Goal: Task Accomplishment & Management: Use online tool/utility

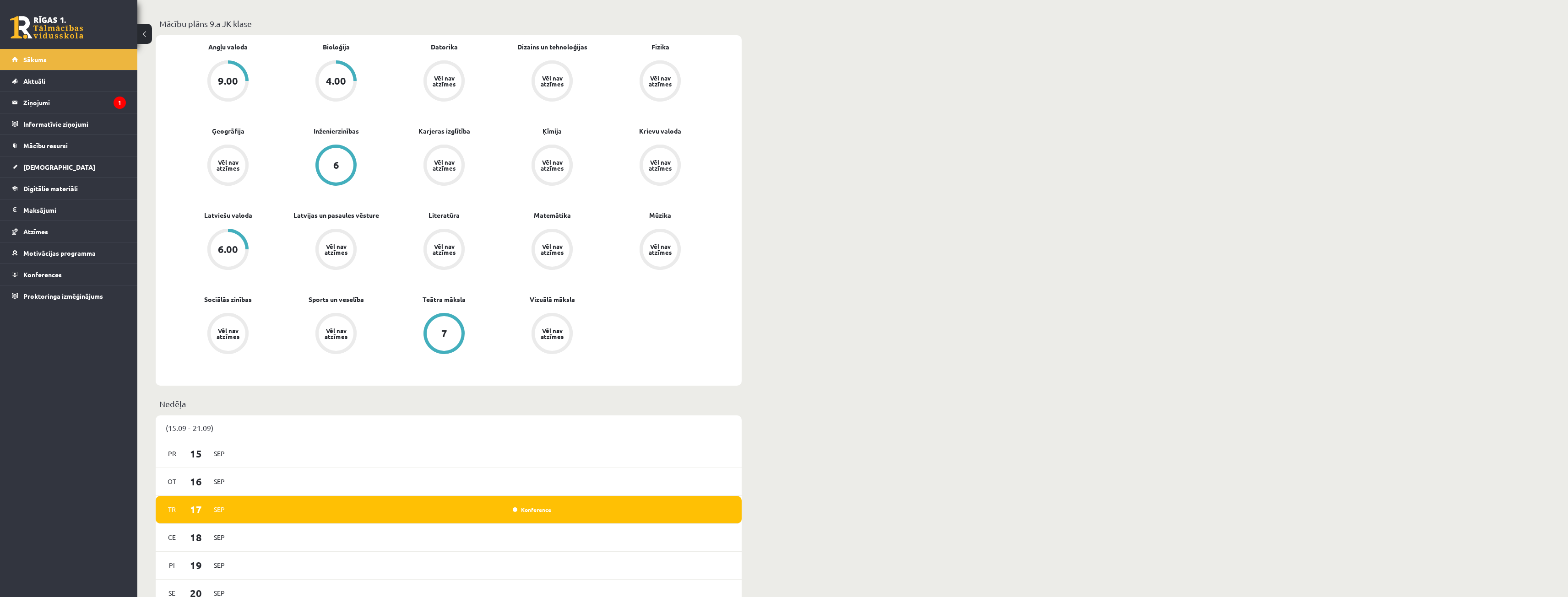
scroll to position [275, 0]
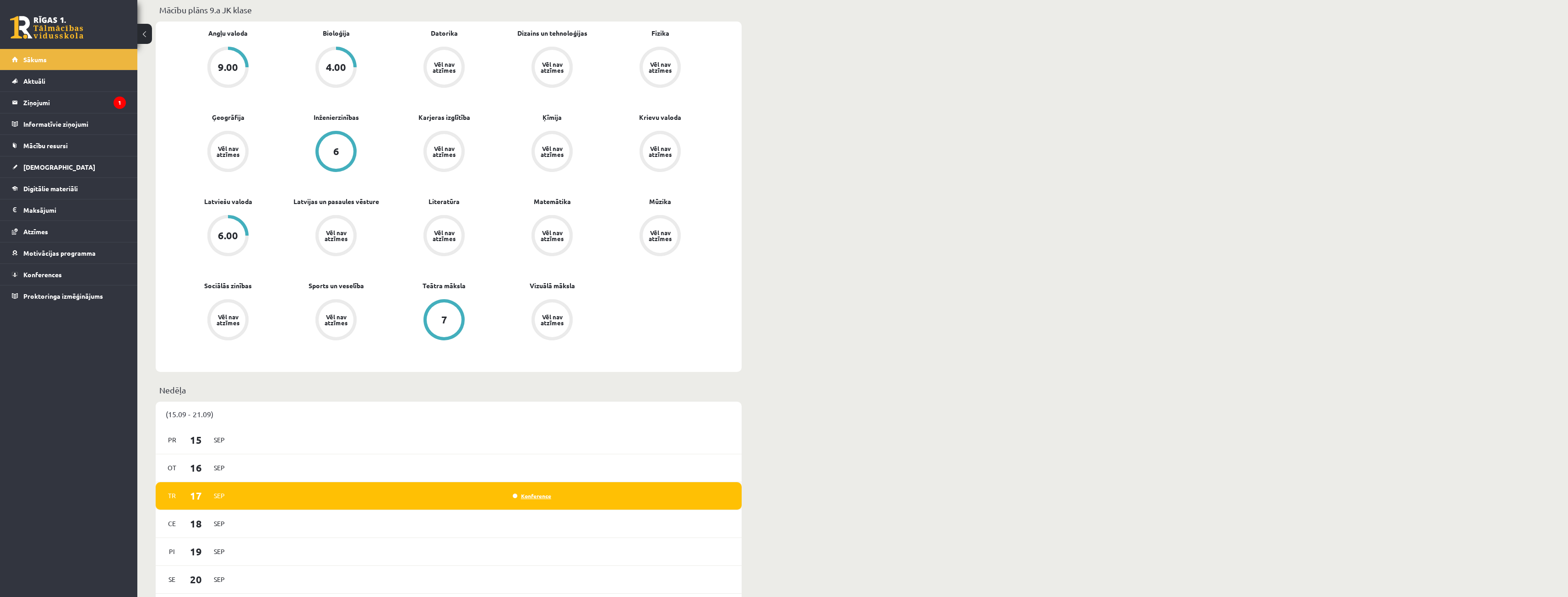
click at [533, 495] on link "Konference" at bounding box center [532, 496] width 39 height 8
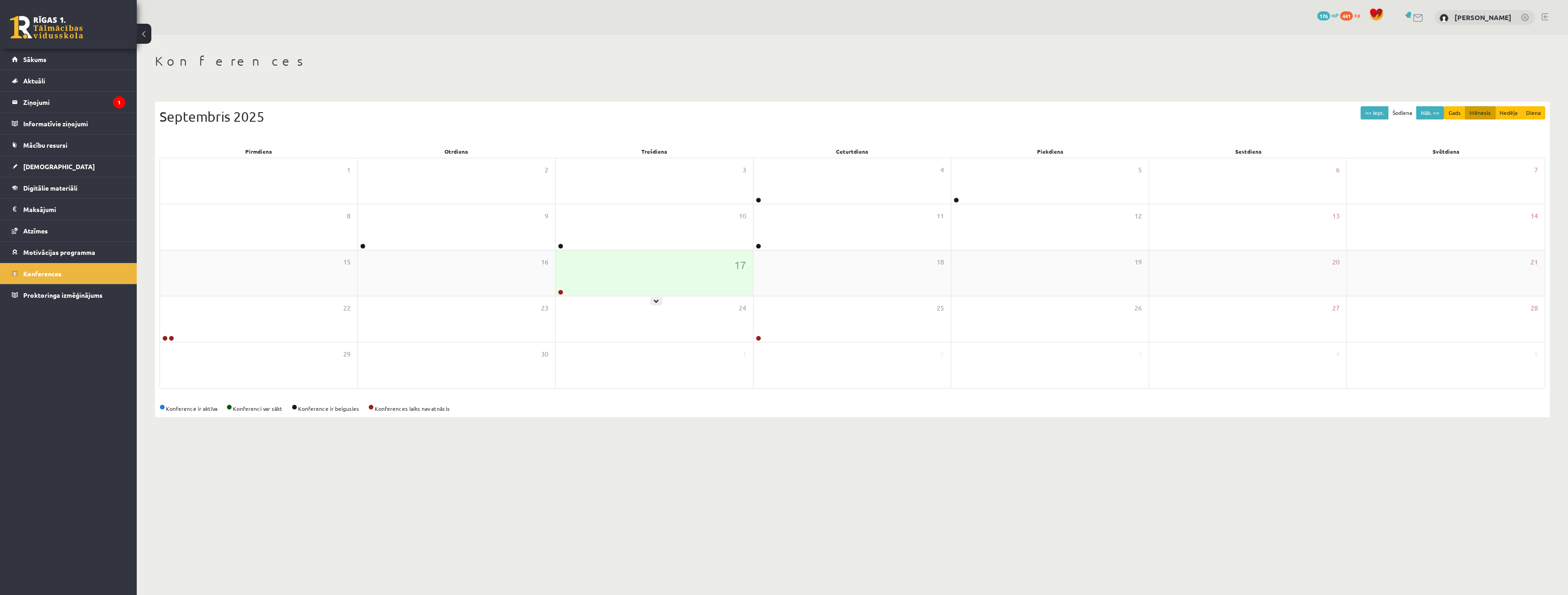
click at [693, 268] on div "17" at bounding box center [654, 273] width 198 height 45
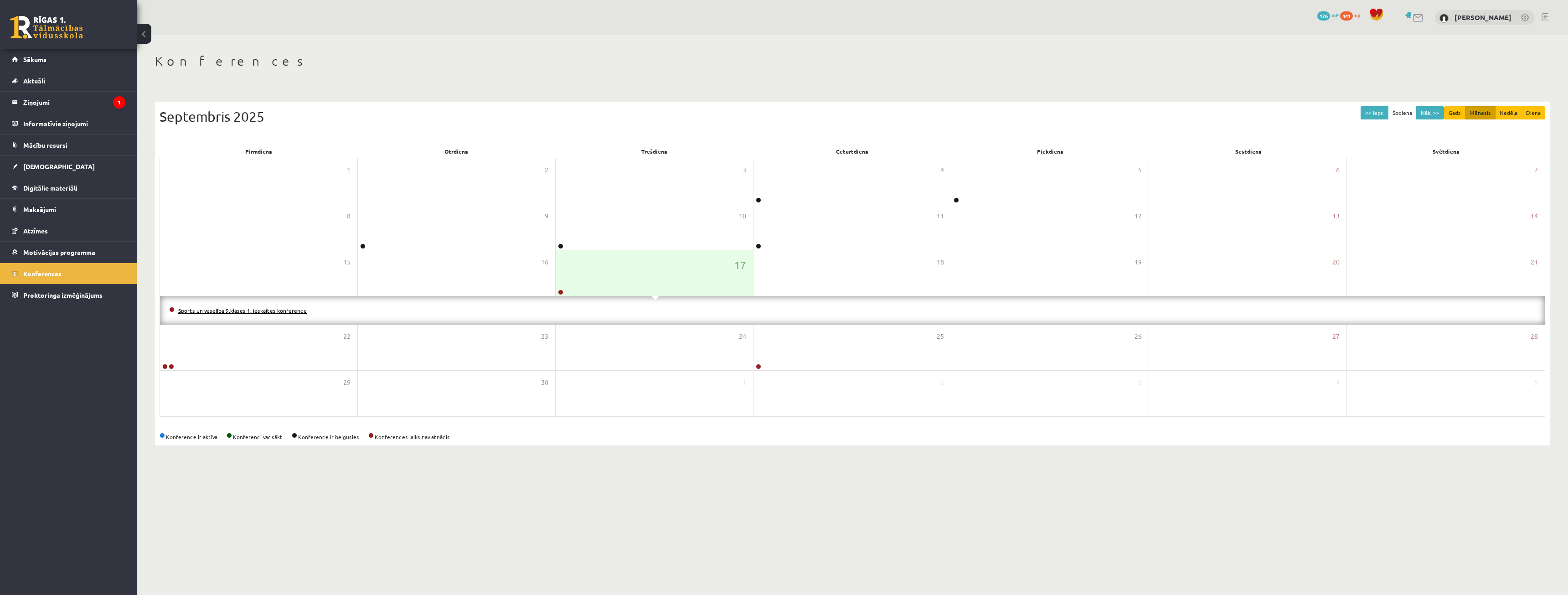
click at [264, 307] on link "Sports un veselība 9.klases 1. ieskaites konference" at bounding box center [242, 310] width 129 height 8
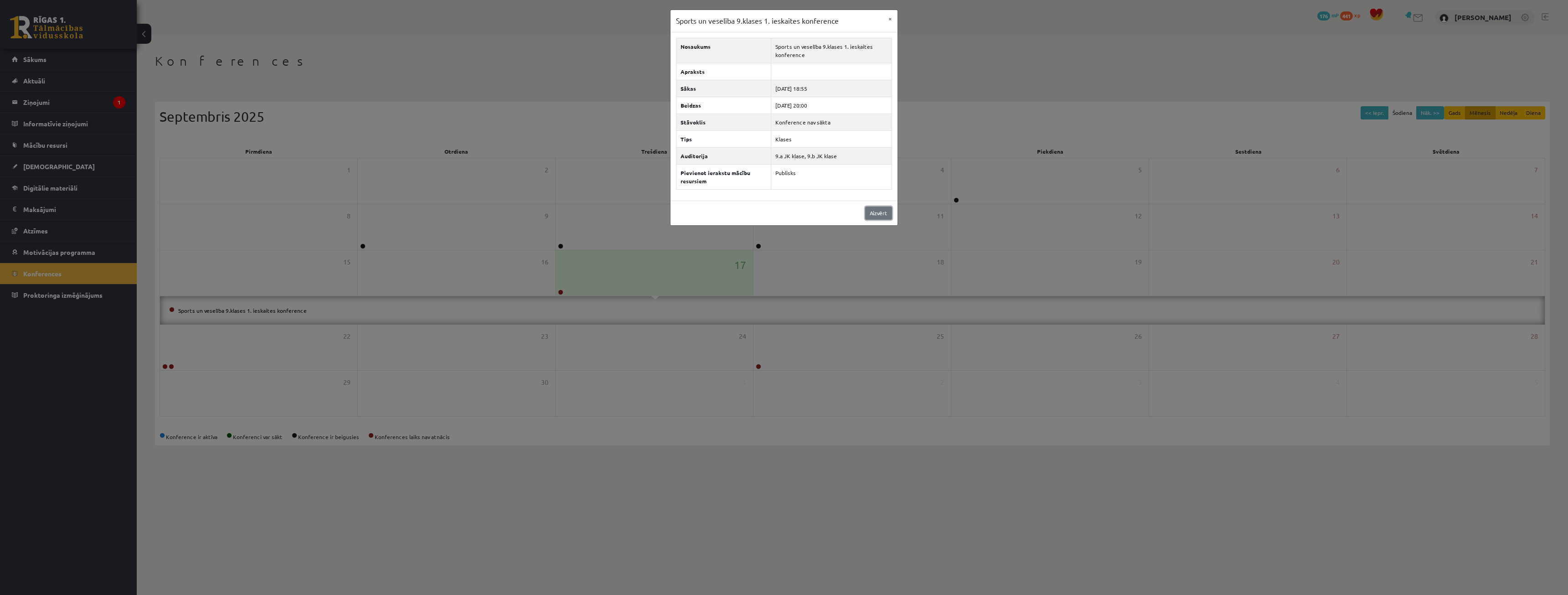
click at [875, 215] on link "Aizvērt" at bounding box center [879, 213] width 27 height 14
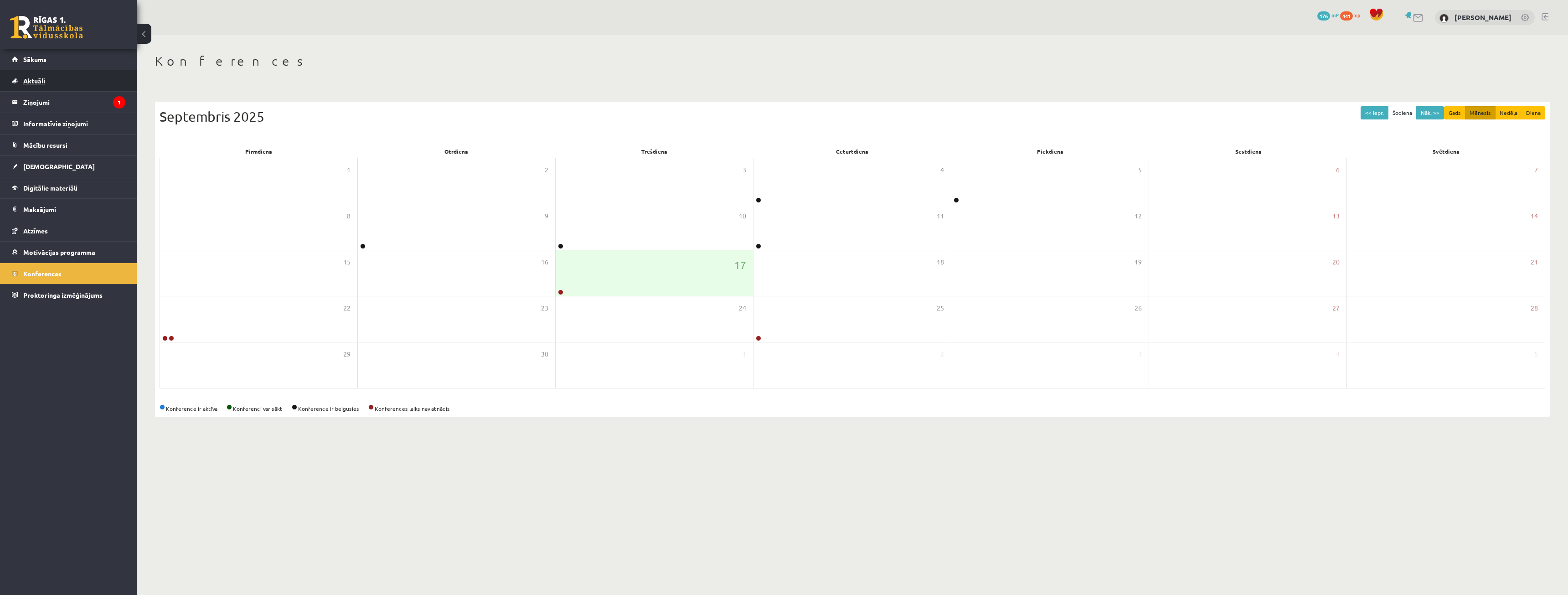
click at [71, 85] on link "Aktuāli" at bounding box center [68, 80] width 113 height 21
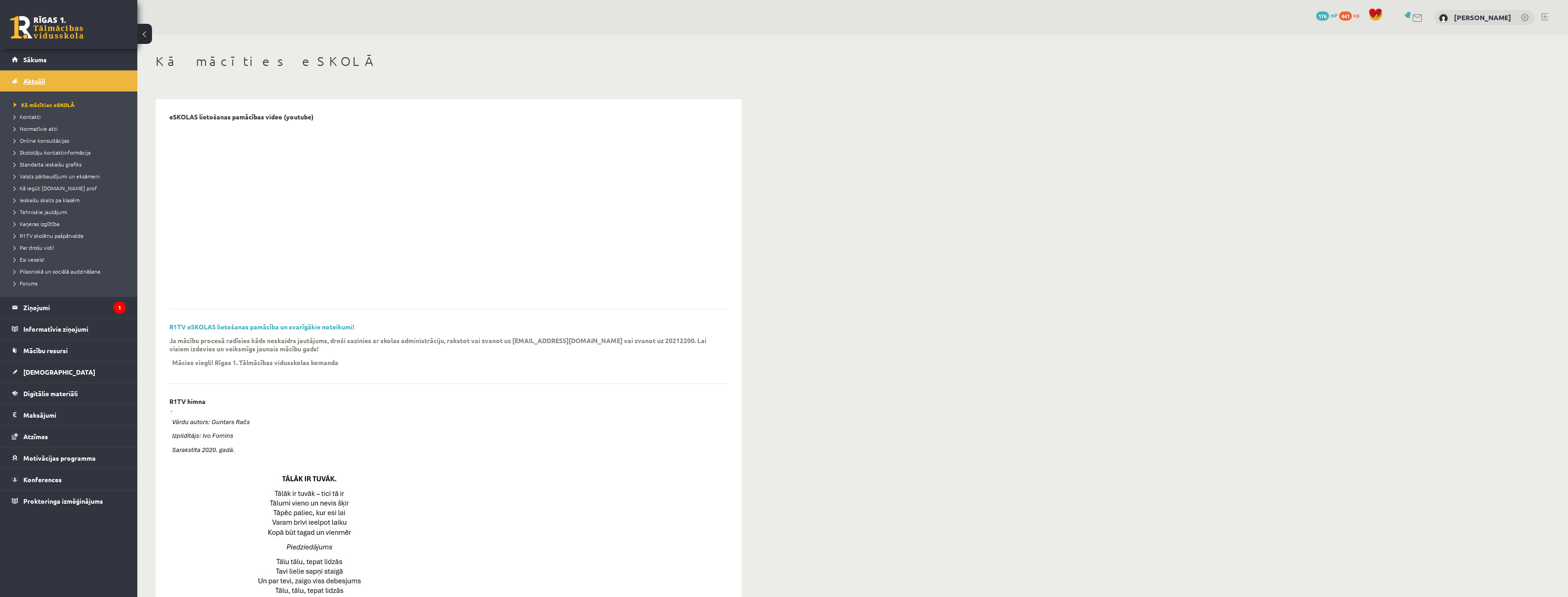
click at [49, 83] on link "Aktuāli" at bounding box center [68, 80] width 114 height 21
click at [78, 309] on legend "Ziņojumi 1" at bounding box center [74, 307] width 103 height 21
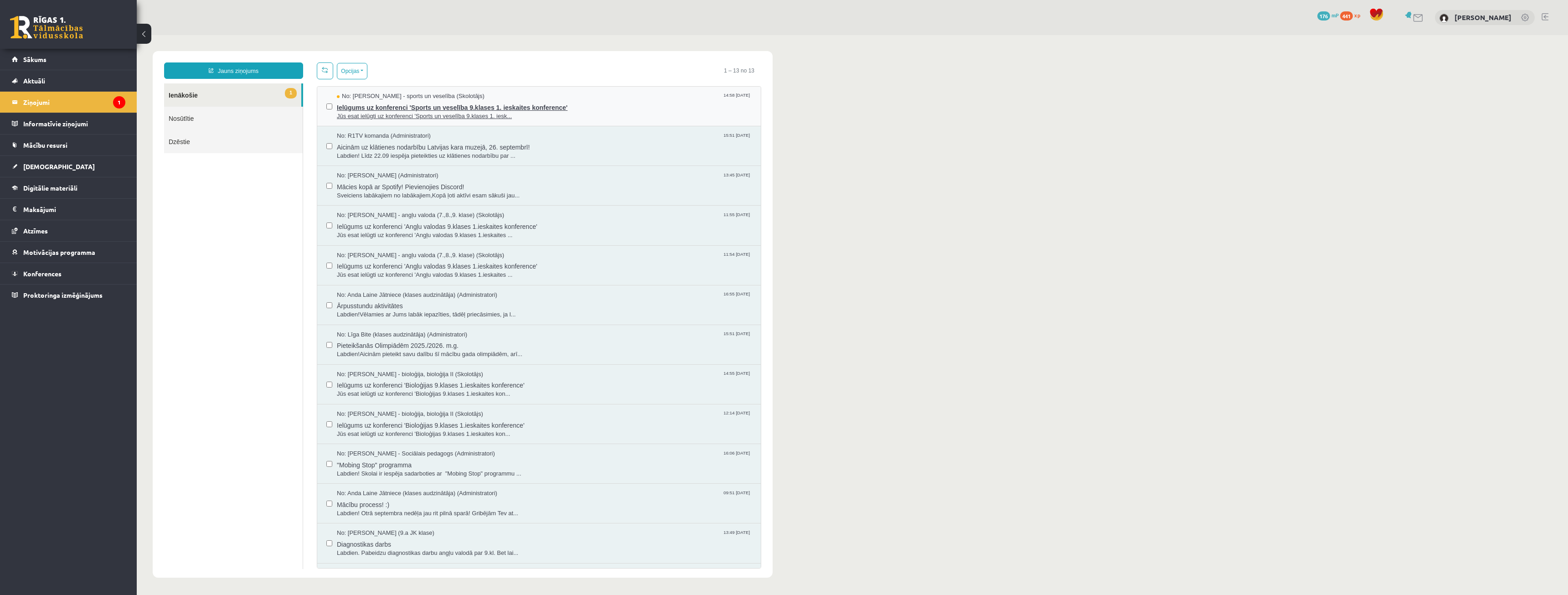
click at [383, 108] on span "Ielūgums uz konferenci 'Sports un veselība 9.klases 1. ieskaites konference'" at bounding box center [544, 106] width 415 height 11
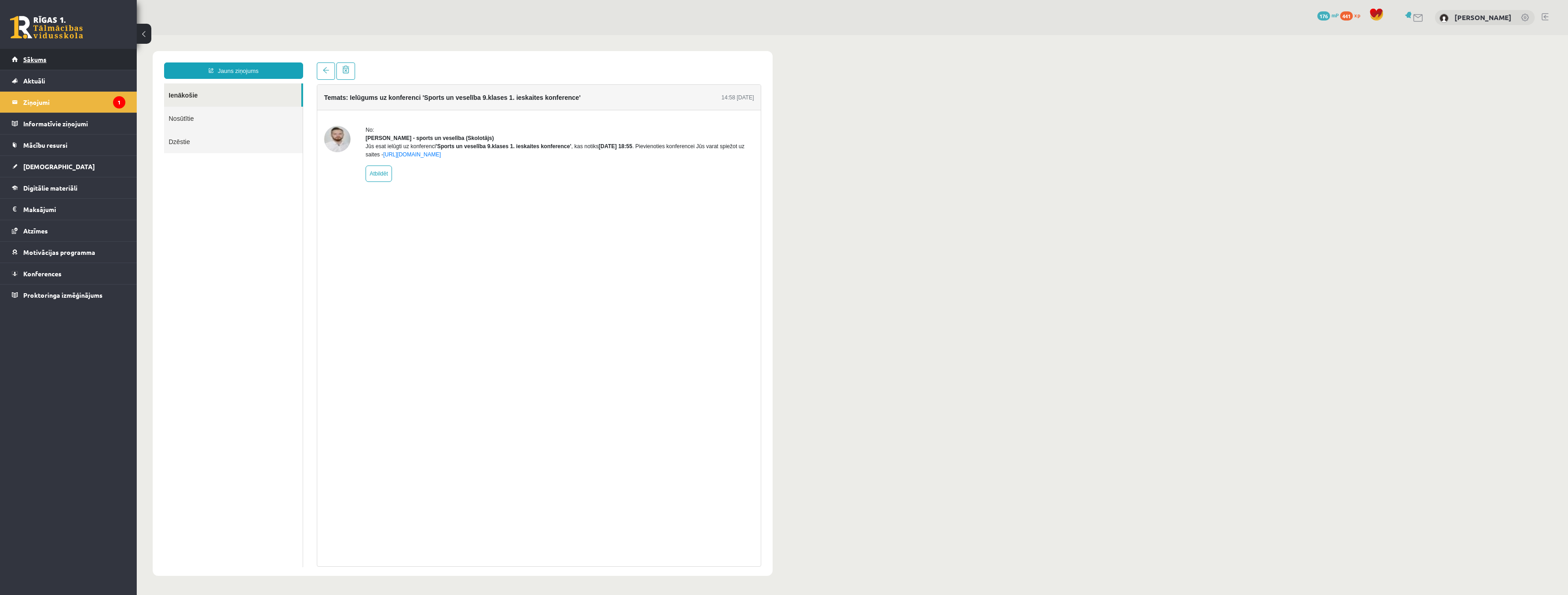
click at [30, 61] on span "Sākums" at bounding box center [34, 60] width 23 height 9
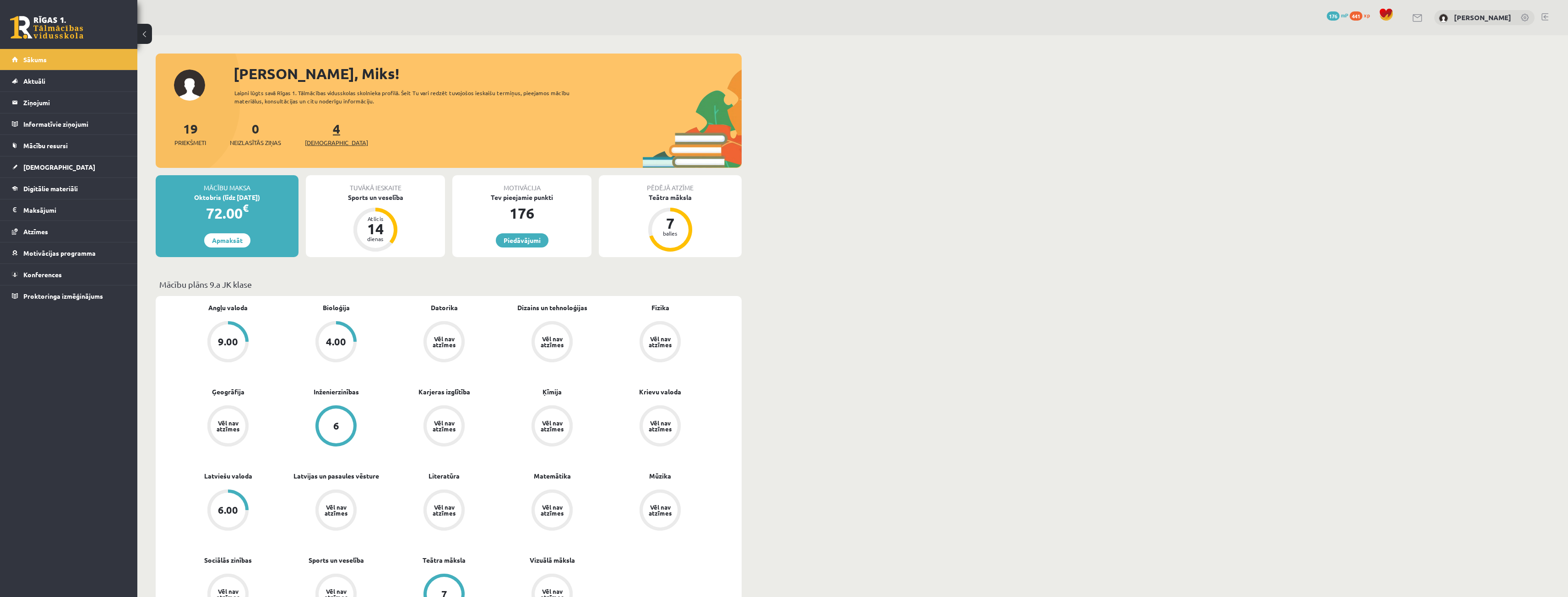
click at [321, 143] on span "[DEMOGRAPHIC_DATA]" at bounding box center [336, 143] width 63 height 9
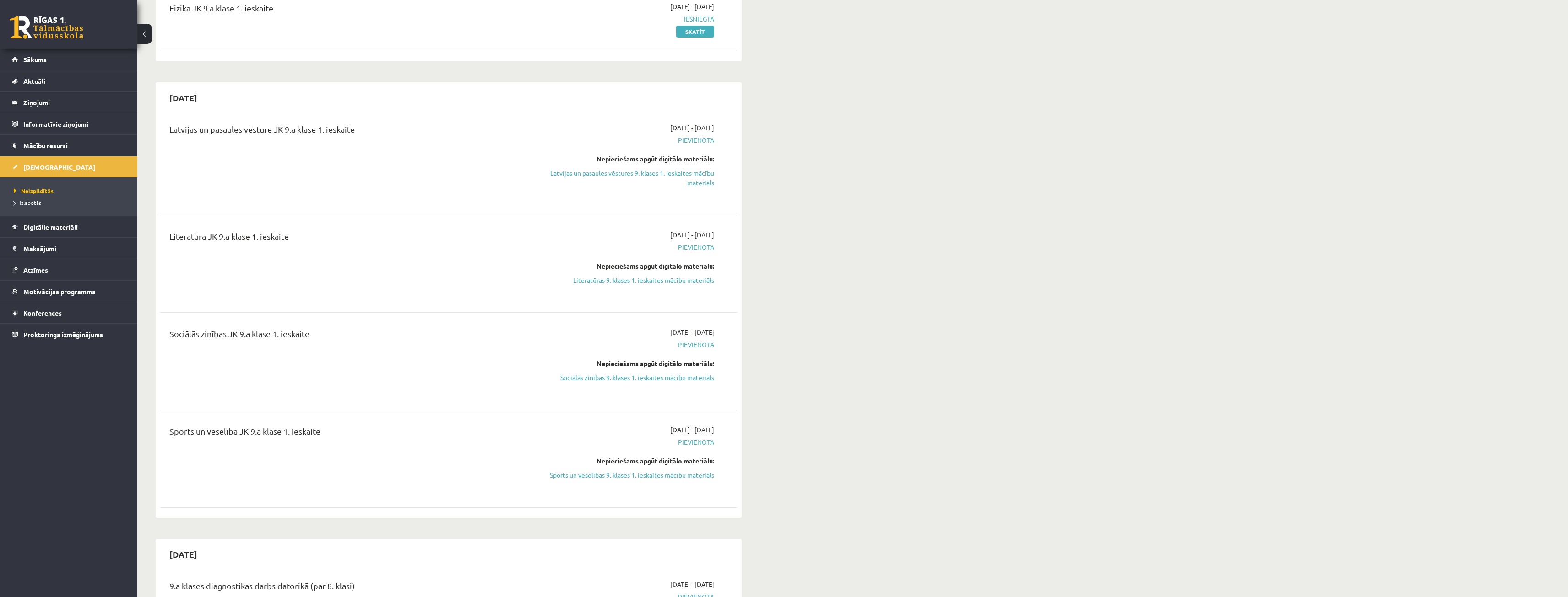
scroll to position [137, 0]
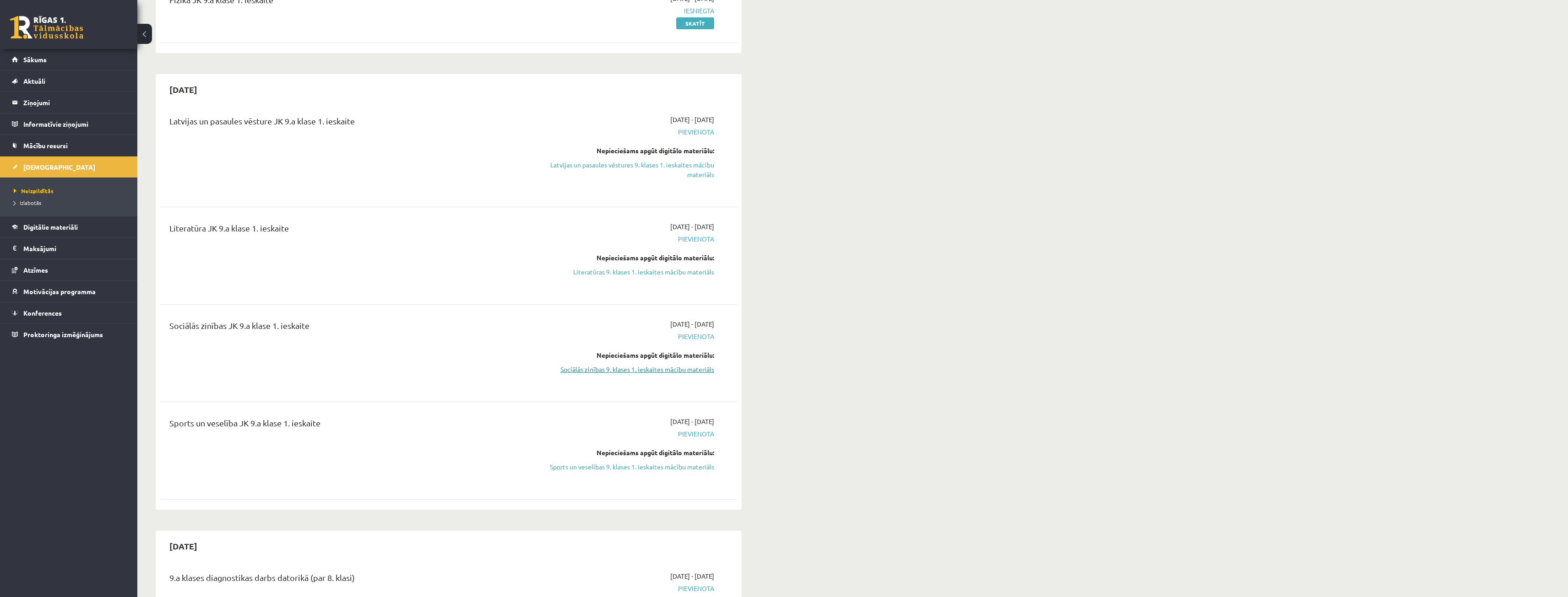
click at [646, 371] on link "Sociālās zinības 9. klases 1. ieskaites mācību materiāls" at bounding box center [628, 369] width 173 height 9
click at [666, 369] on link "Sociālās zinības 9. klases 1. ieskaites mācību materiāls" at bounding box center [628, 369] width 173 height 9
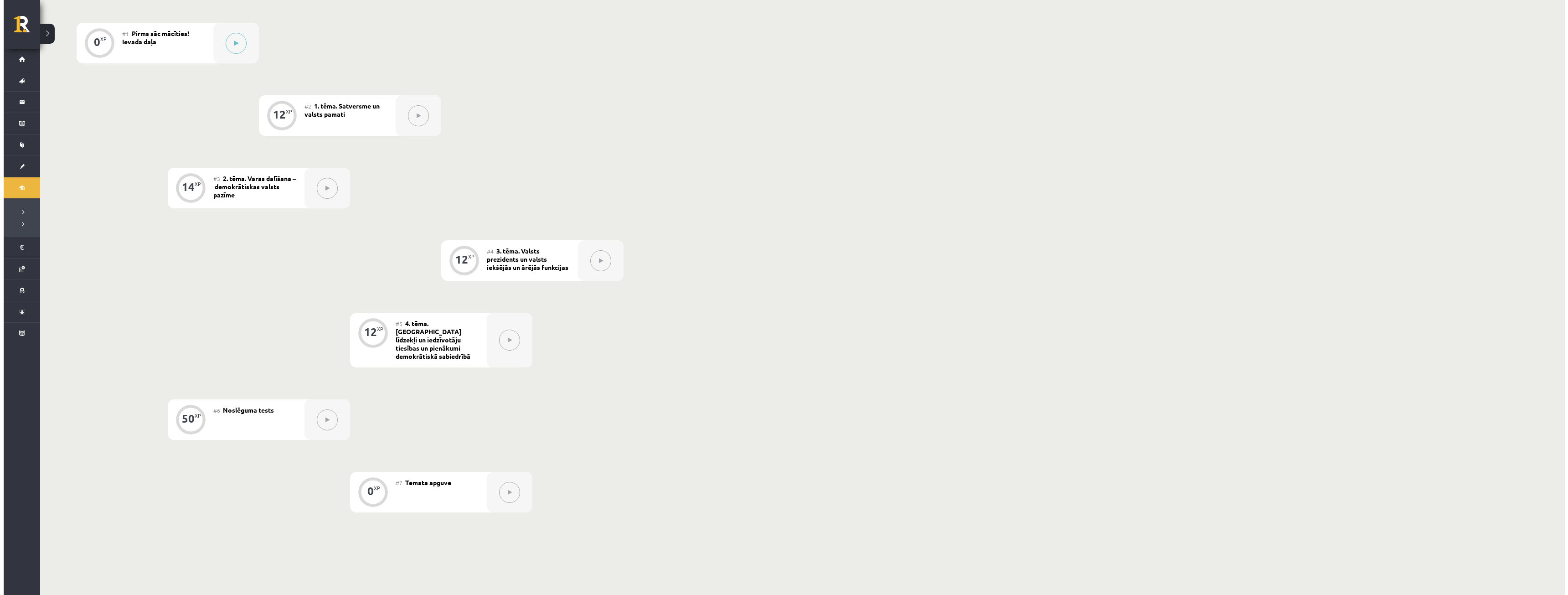
scroll to position [45, 0]
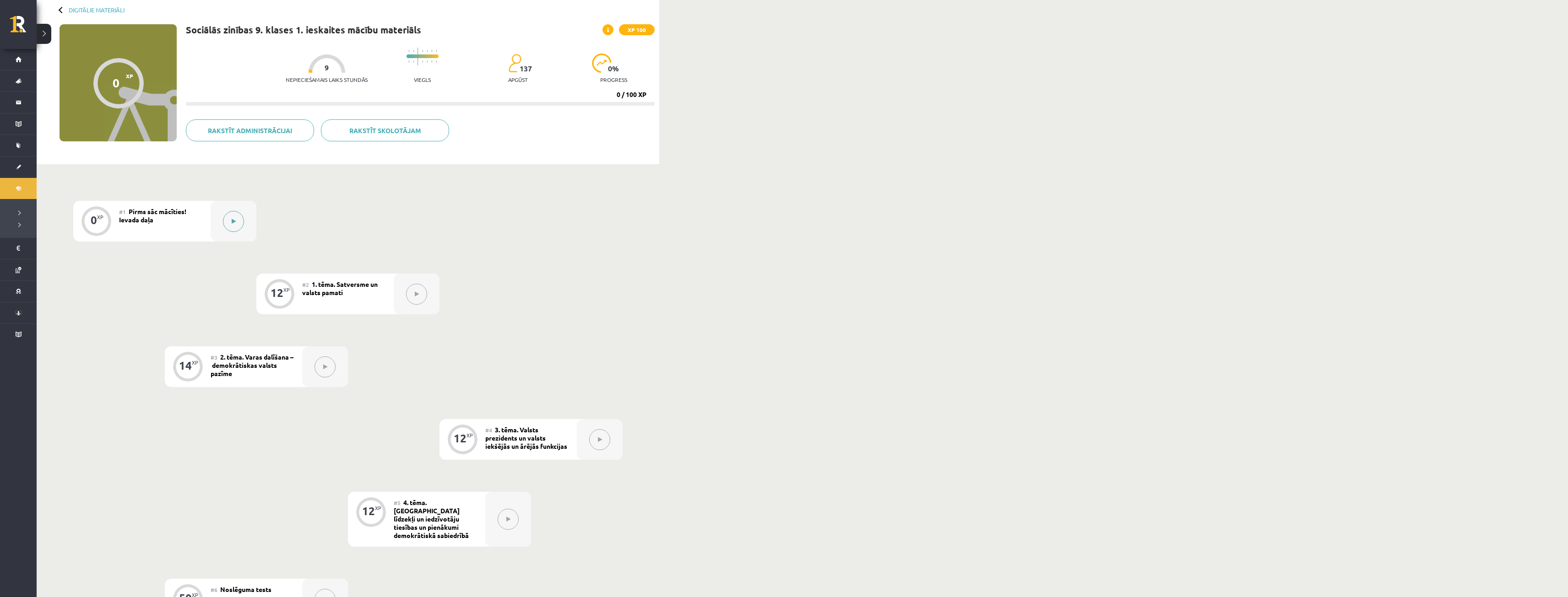
click at [223, 226] on div at bounding box center [233, 222] width 45 height 41
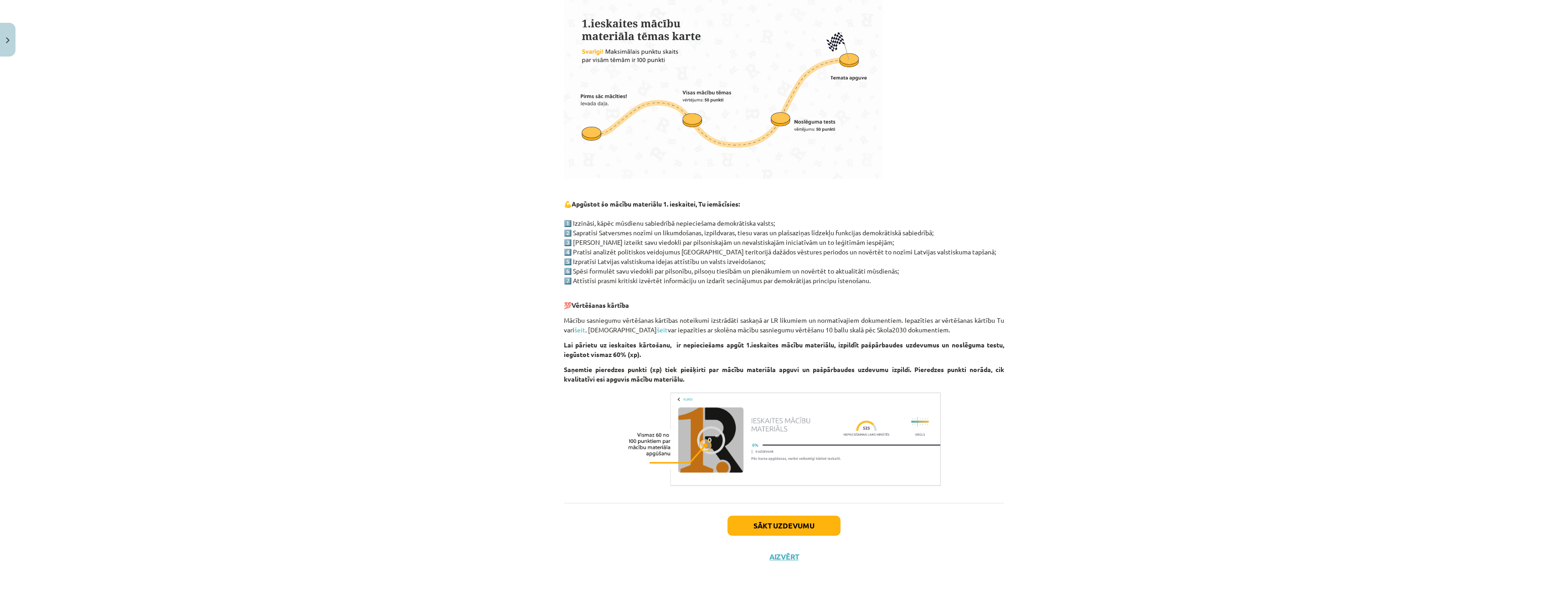
scroll to position [0, 0]
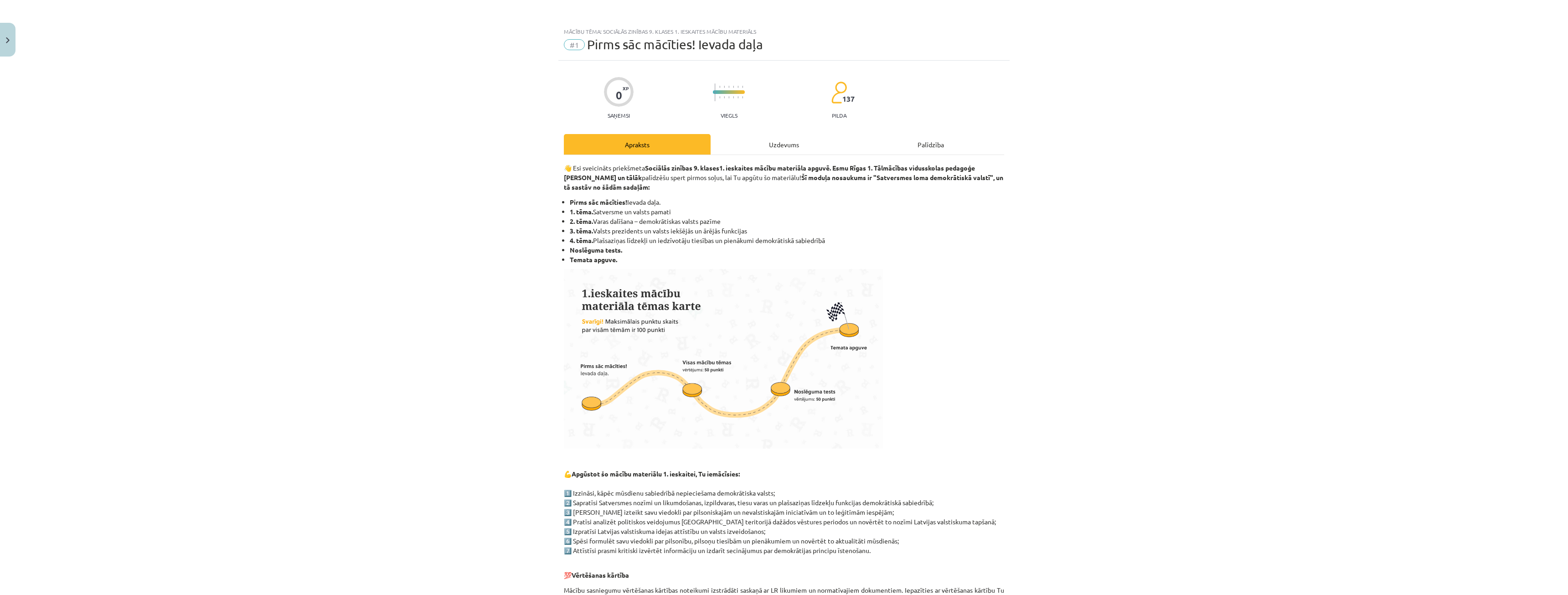
click at [782, 156] on div "👋 Esi sveicināts priekšmeta Sociālās zinības 9. klases 1. ieskaites mācību mate…" at bounding box center [784, 464] width 441 height 618
click at [781, 153] on div "Uzdevums" at bounding box center [784, 144] width 147 height 20
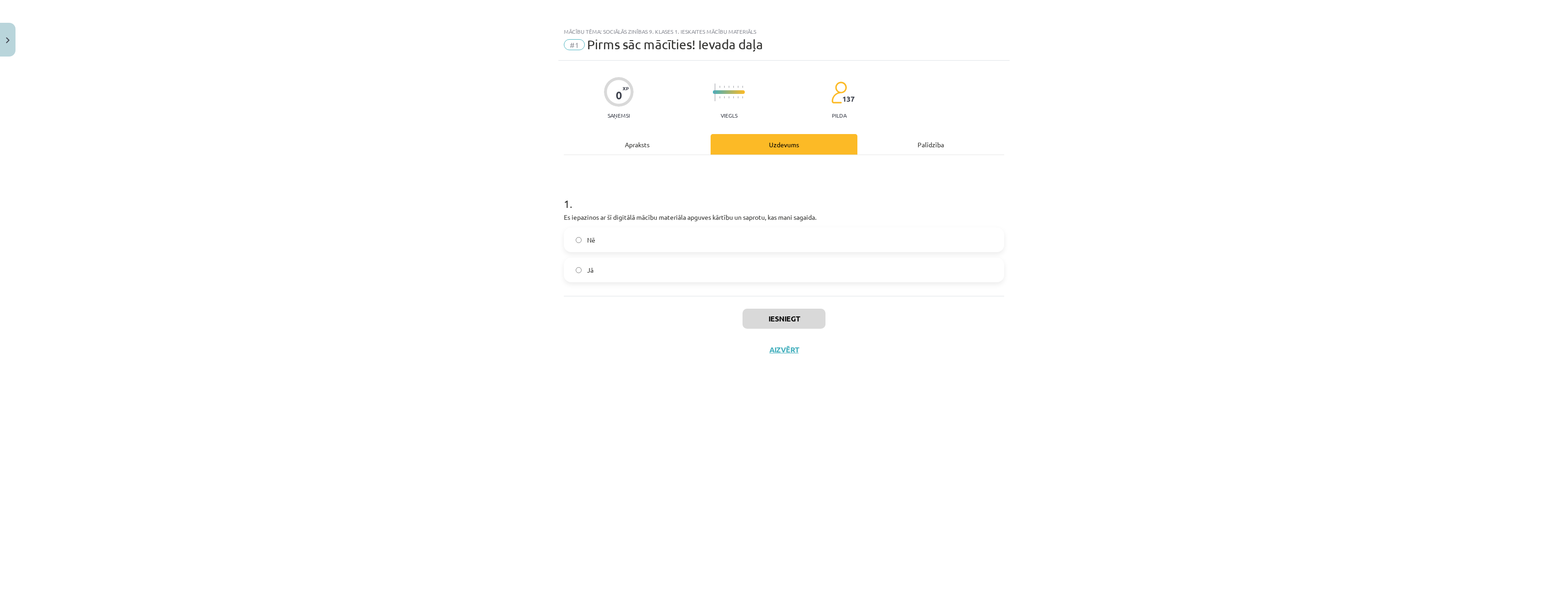
click at [682, 263] on label "Jā" at bounding box center [784, 269] width 439 height 23
click at [775, 310] on button "Iesniegt" at bounding box center [784, 319] width 83 height 20
click at [804, 349] on button "Nākamā nodarbība" at bounding box center [784, 355] width 89 height 21
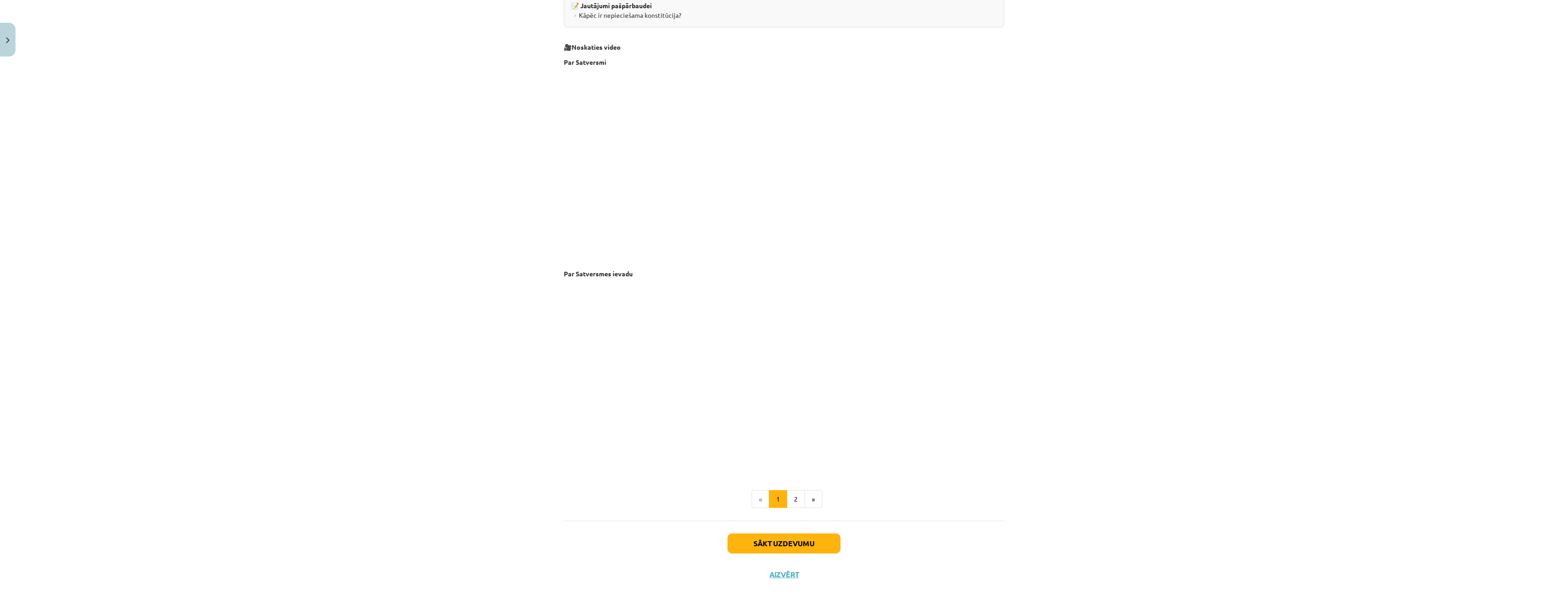
scroll to position [1643, 0]
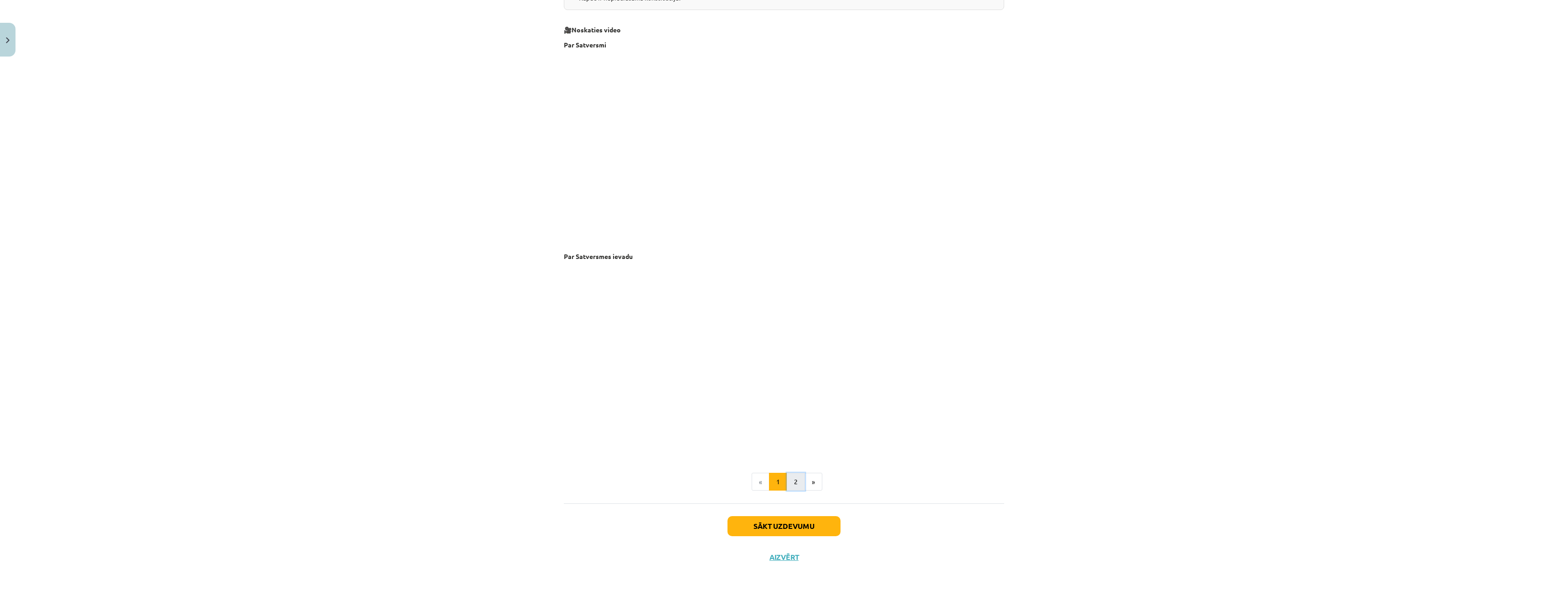
click at [787, 482] on button "2" at bounding box center [795, 482] width 18 height 18
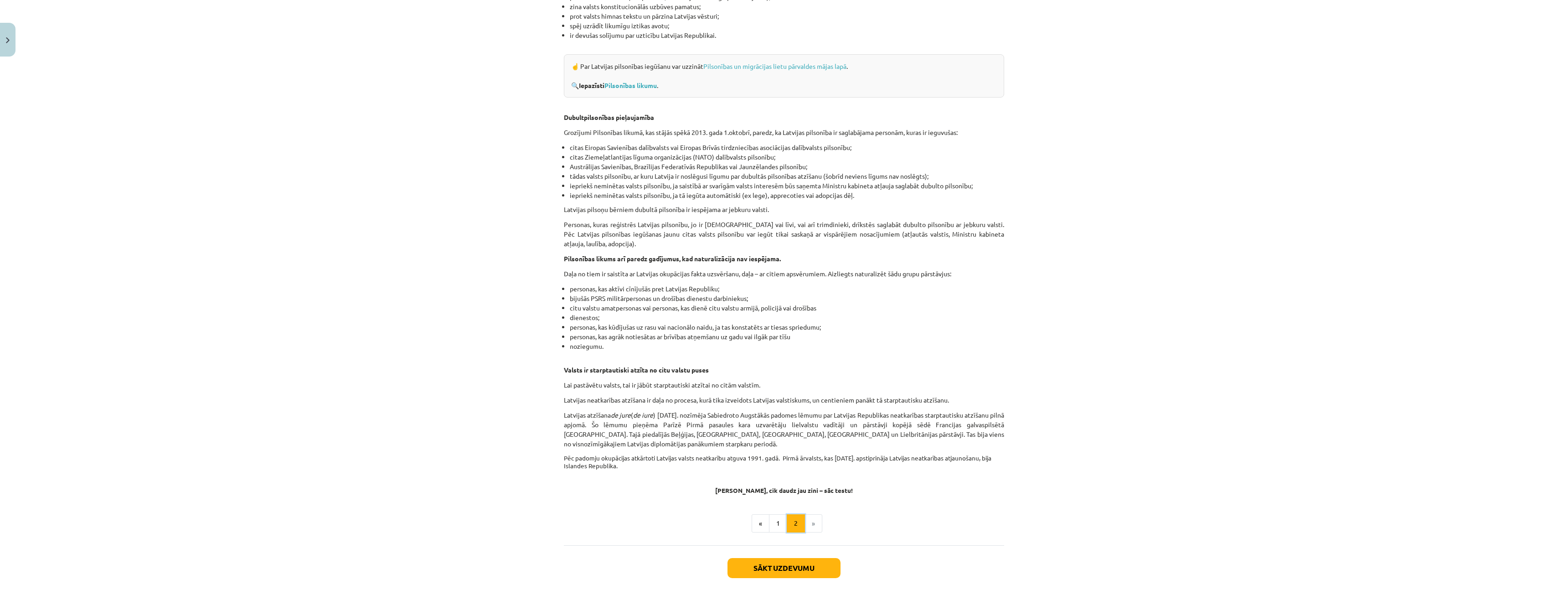
scroll to position [1170, 0]
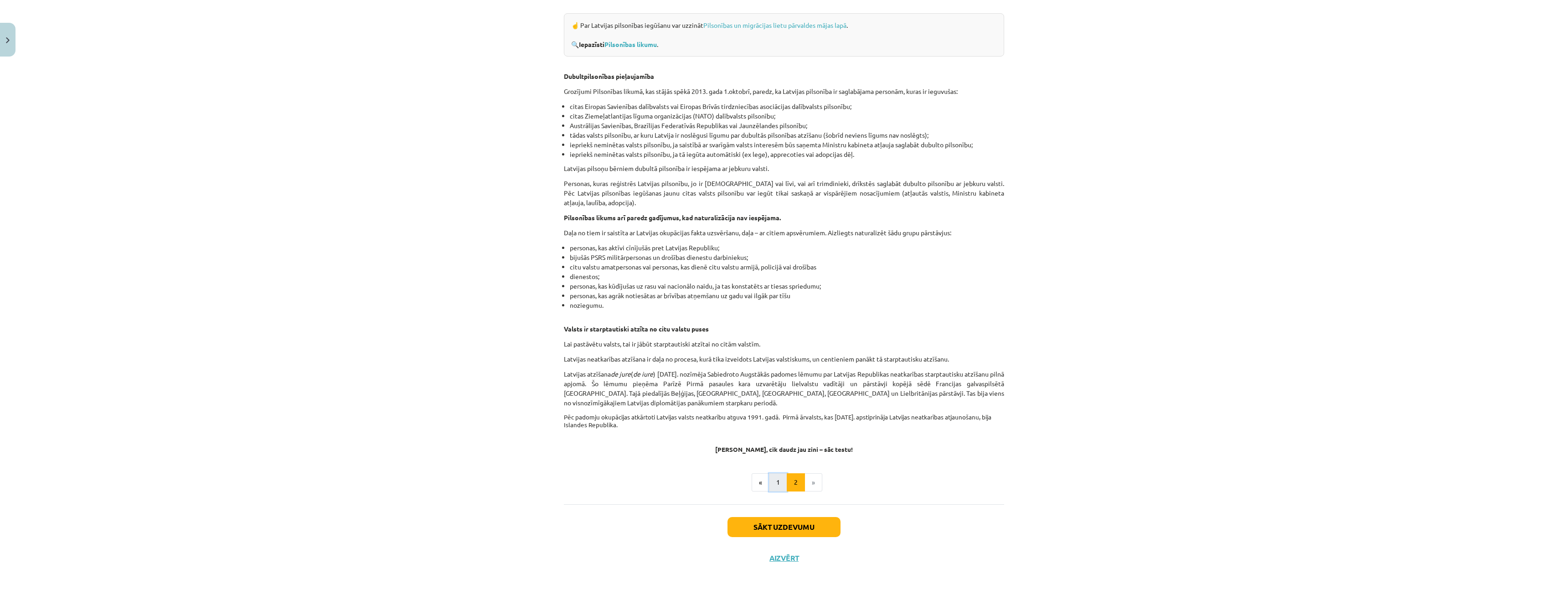
click at [776, 482] on button "1" at bounding box center [778, 482] width 18 height 18
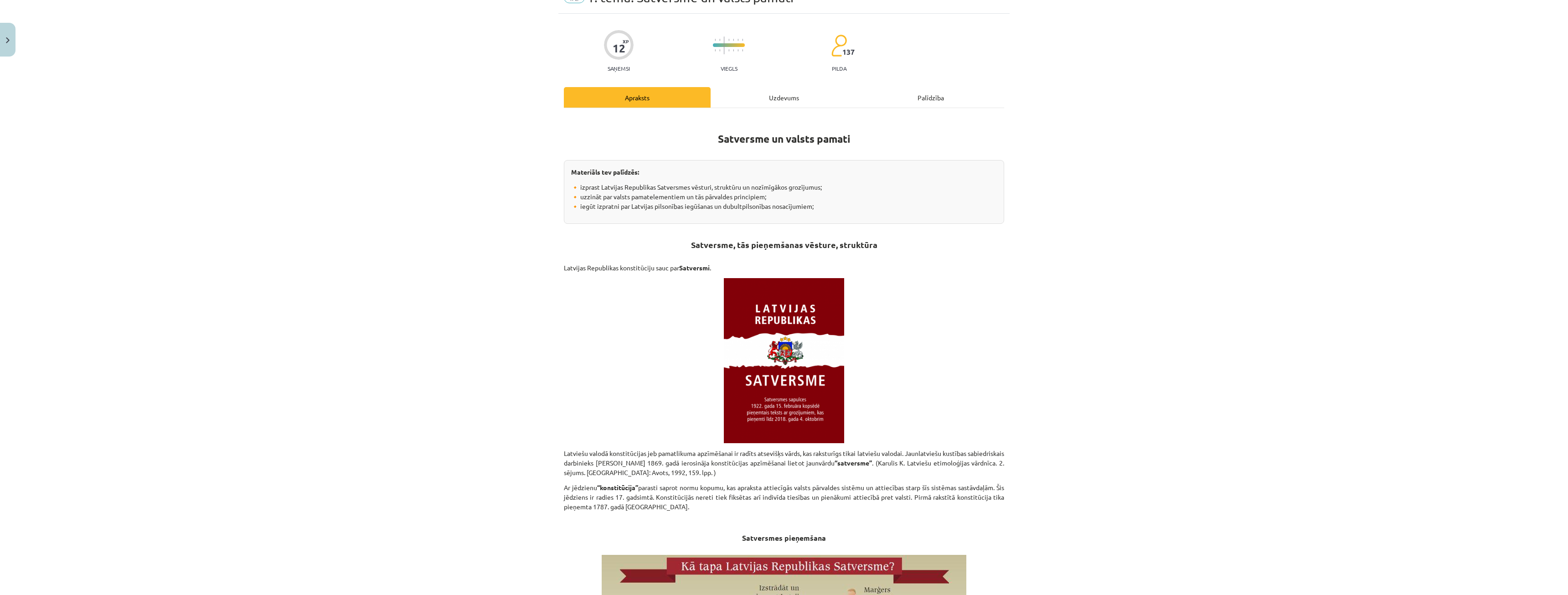
scroll to position [0, 0]
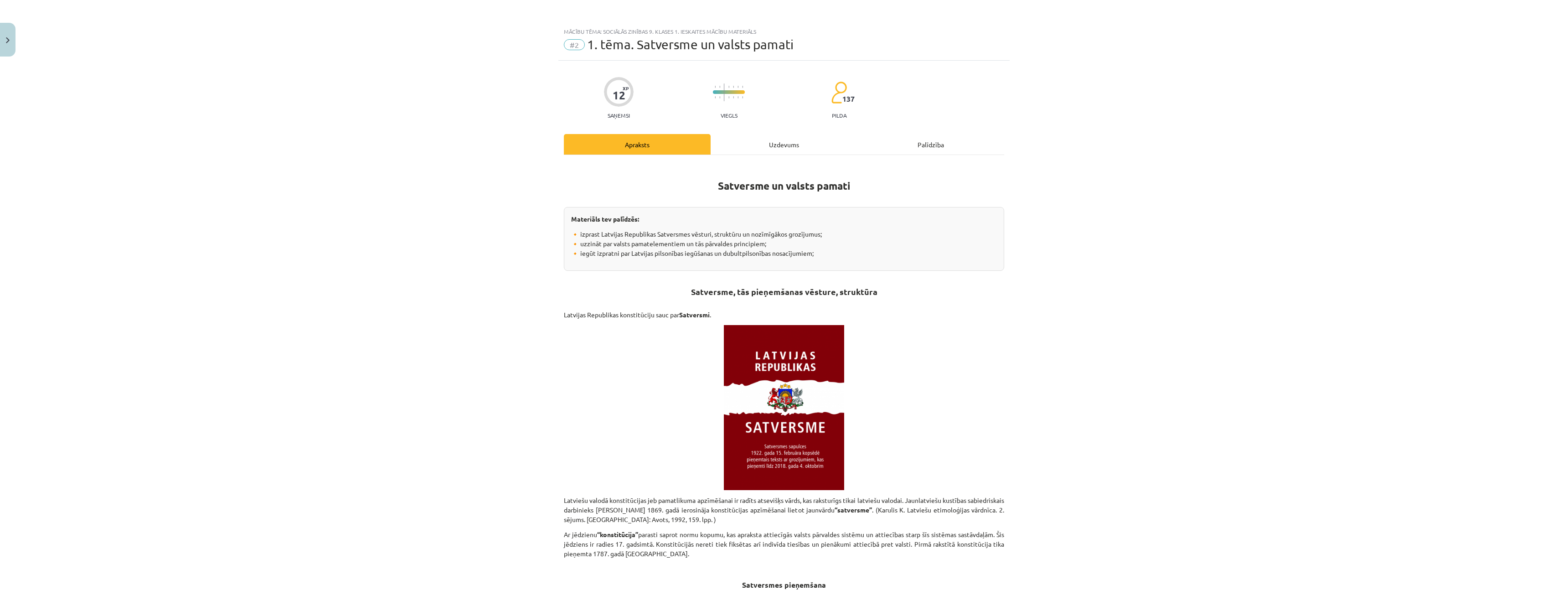
click at [796, 137] on div "Uzdevums" at bounding box center [784, 144] width 147 height 20
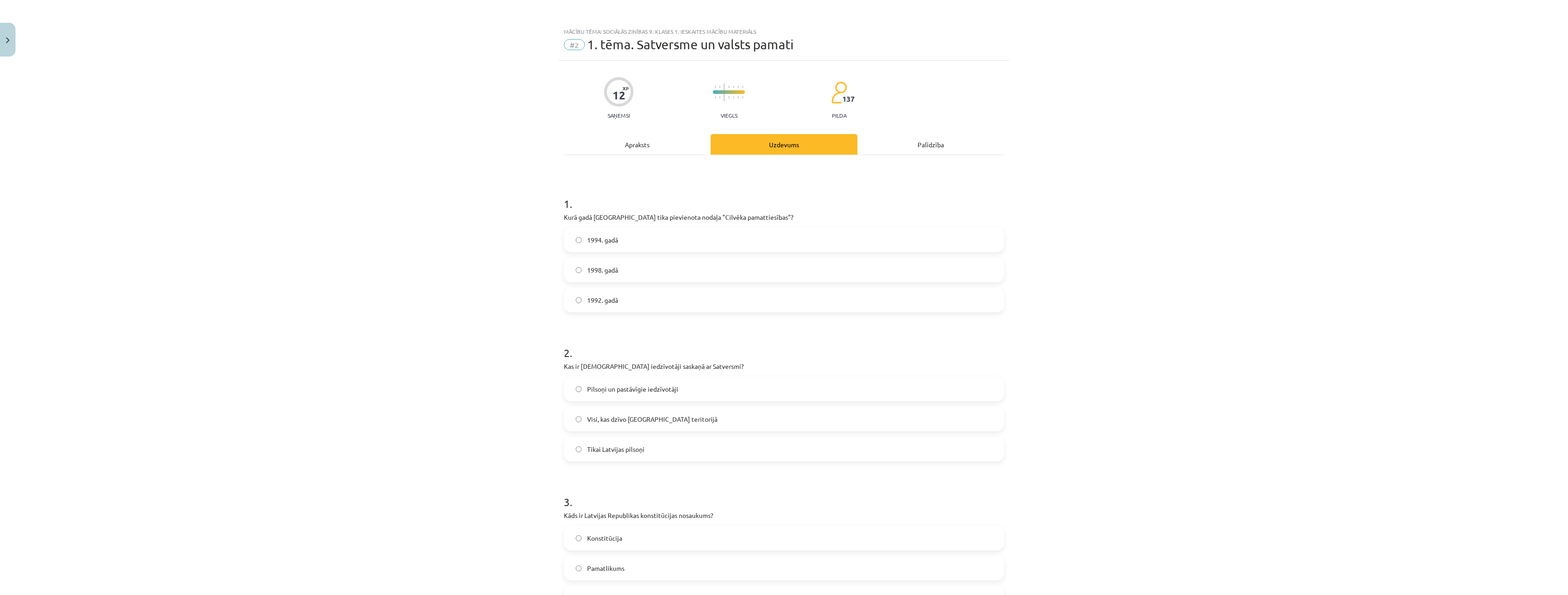
scroll to position [23, 0]
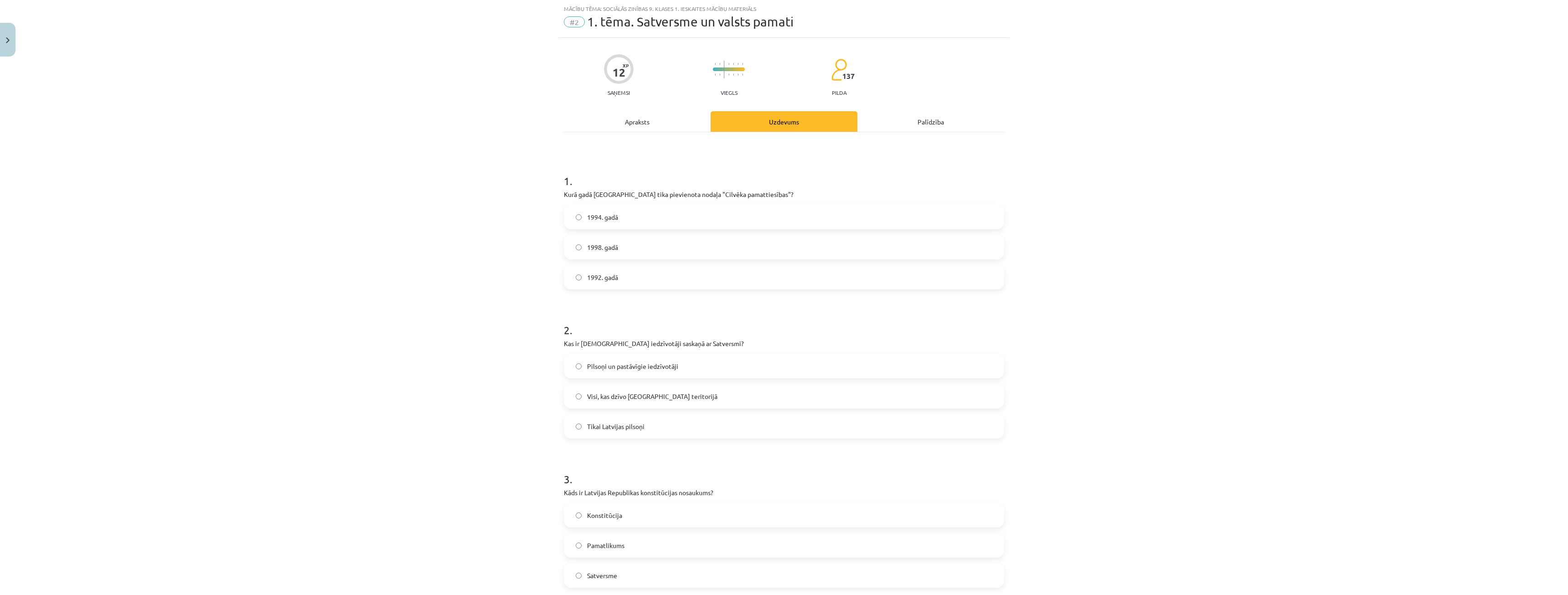
click at [642, 124] on div "Apraksts" at bounding box center [637, 122] width 147 height 20
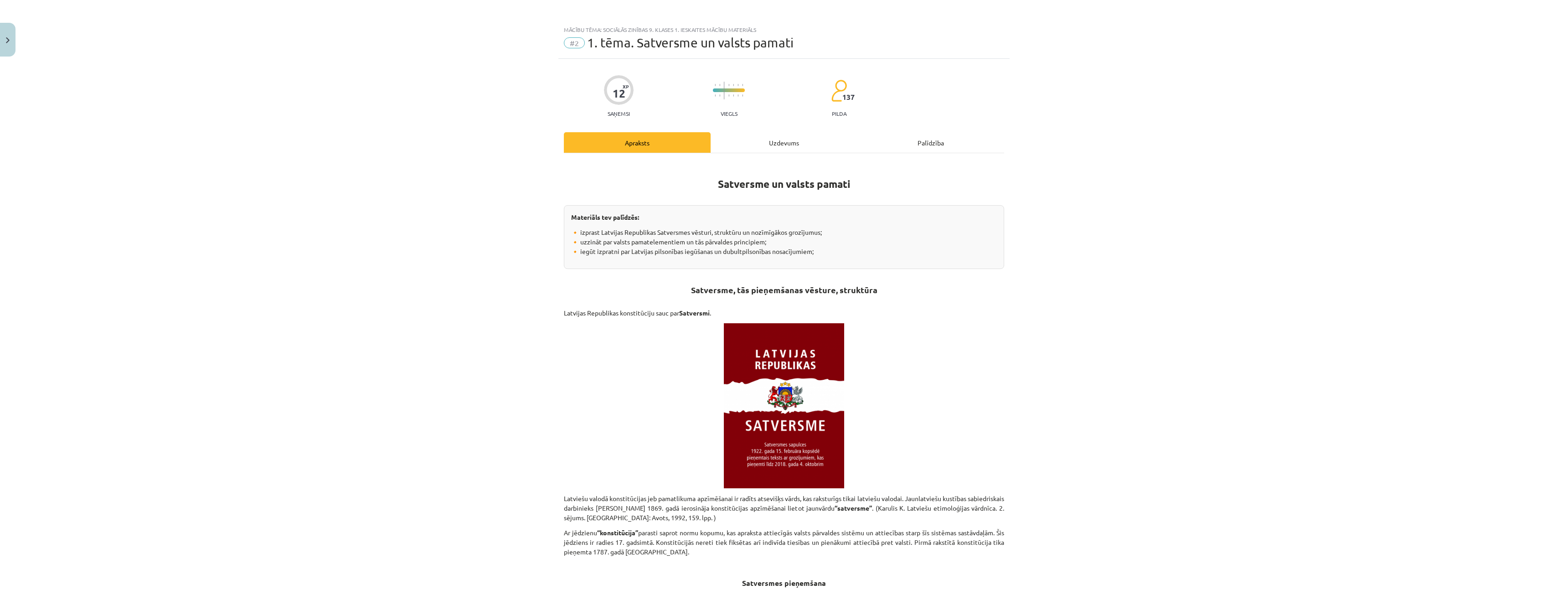
scroll to position [0, 0]
